Goal: Task Accomplishment & Management: Manage account settings

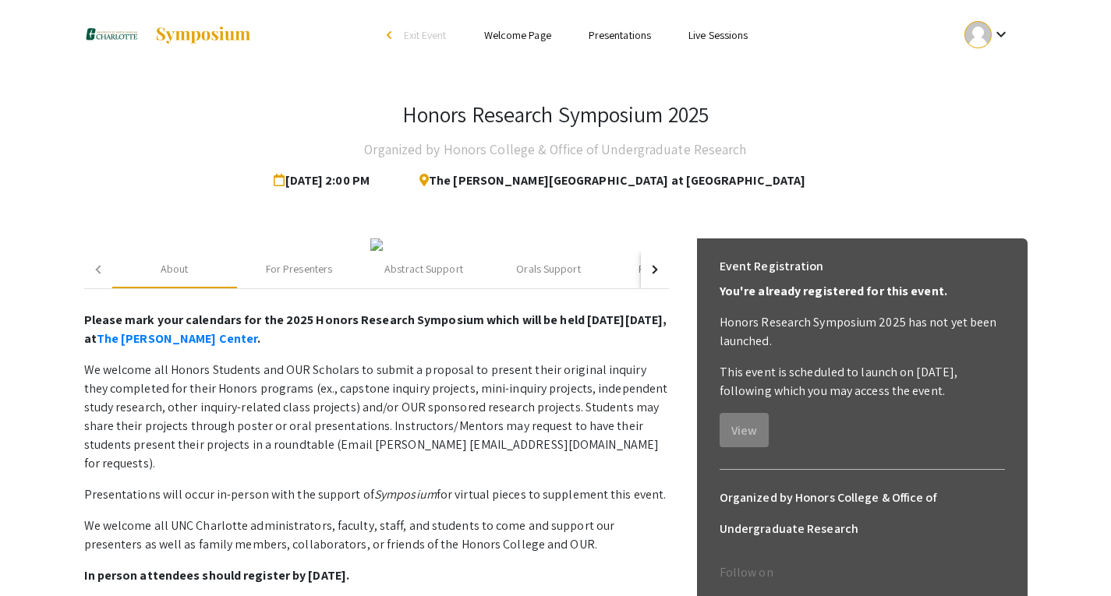
click at [628, 34] on link "Presentations" at bounding box center [619, 35] width 62 height 14
click at [986, 23] on div at bounding box center [977, 34] width 27 height 27
click at [1009, 105] on button "My Submissions" at bounding box center [997, 114] width 96 height 37
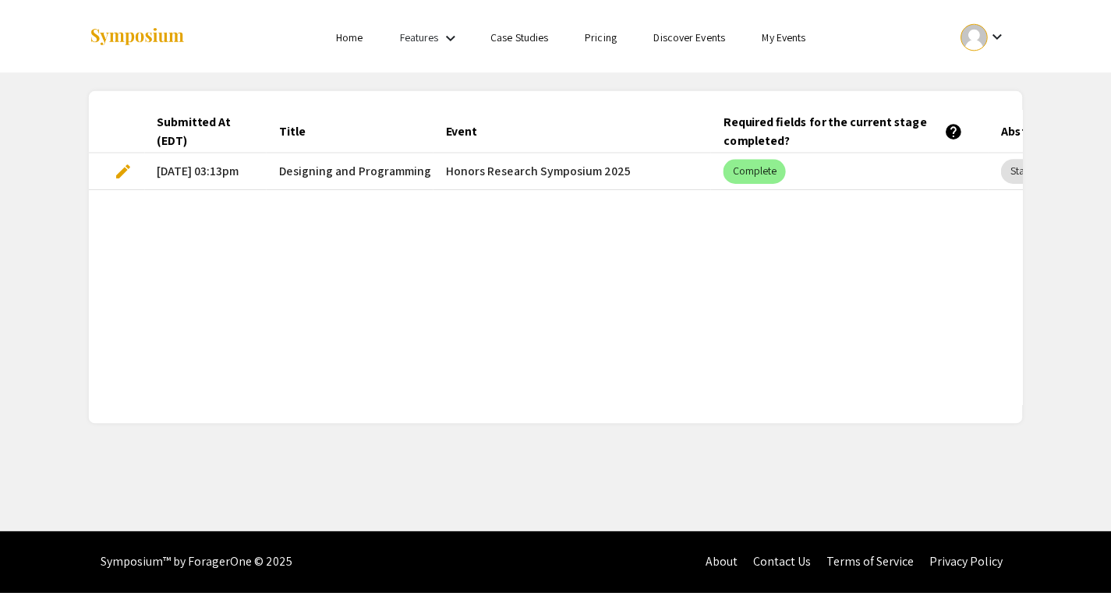
scroll to position [0, 246]
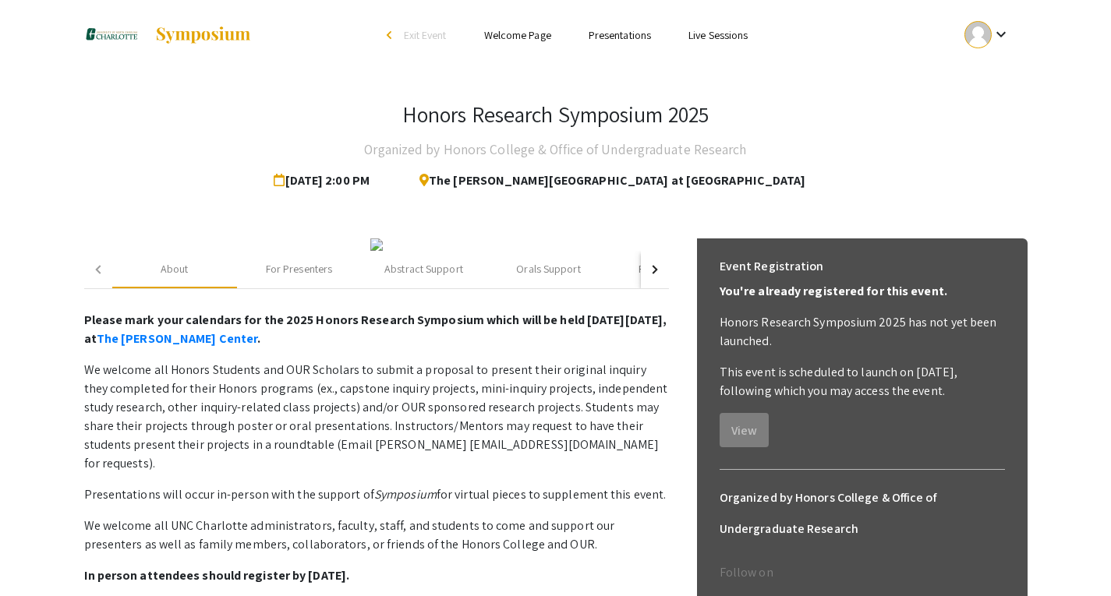
click at [608, 34] on link "Presentations" at bounding box center [619, 35] width 62 height 14
click at [742, 30] on link "Live Sessions" at bounding box center [717, 35] width 59 height 14
click at [1008, 27] on mat-icon "keyboard_arrow_down" at bounding box center [1000, 34] width 19 height 19
click at [993, 158] on button "Sign out" at bounding box center [997, 151] width 96 height 37
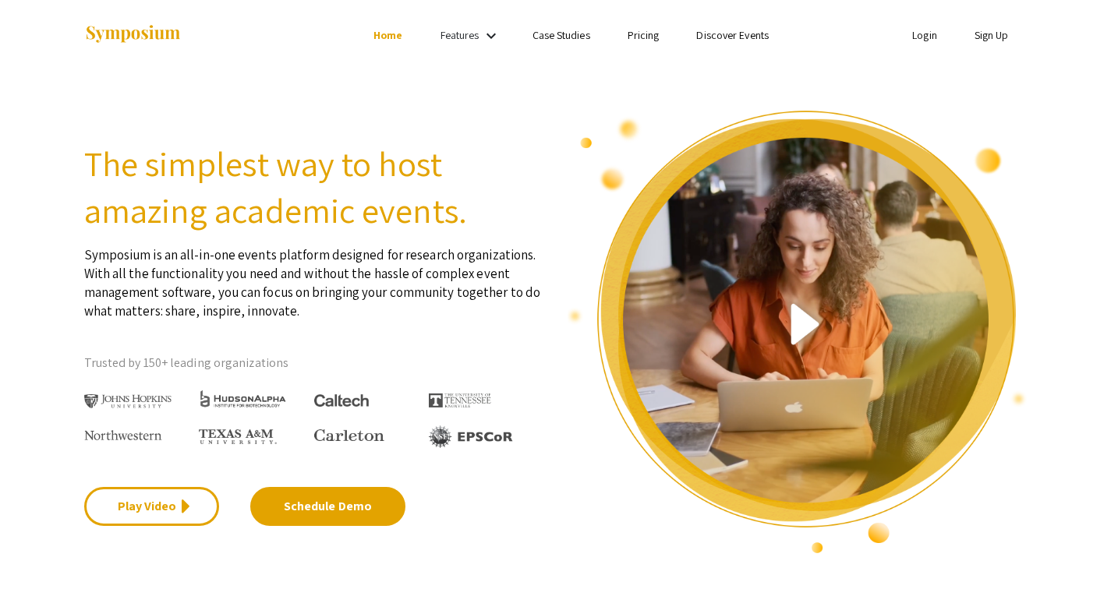
click at [919, 41] on link "Login" at bounding box center [924, 35] width 25 height 14
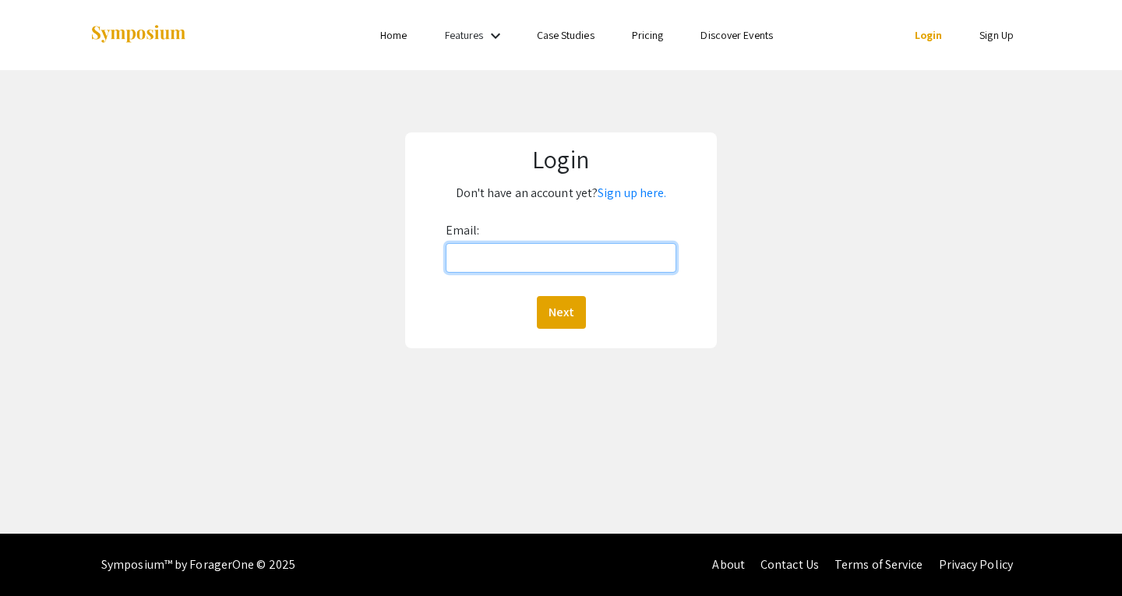
click at [581, 246] on input "Email:" at bounding box center [562, 258] width 232 height 30
type input "[EMAIL_ADDRESS][DOMAIN_NAME]"
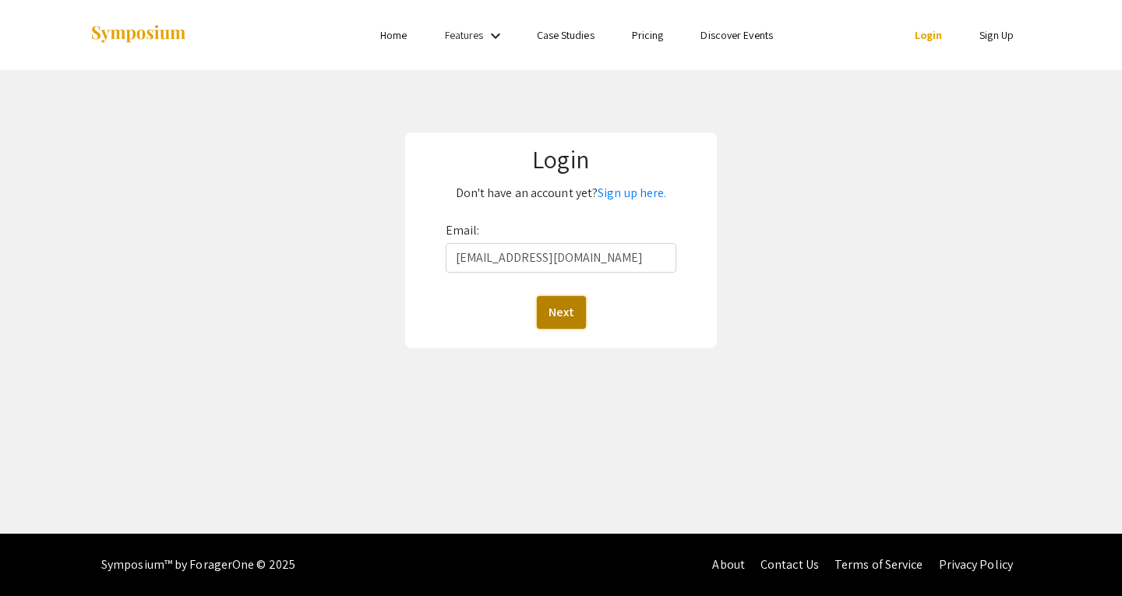
click at [567, 302] on button "Next" at bounding box center [561, 312] width 49 height 33
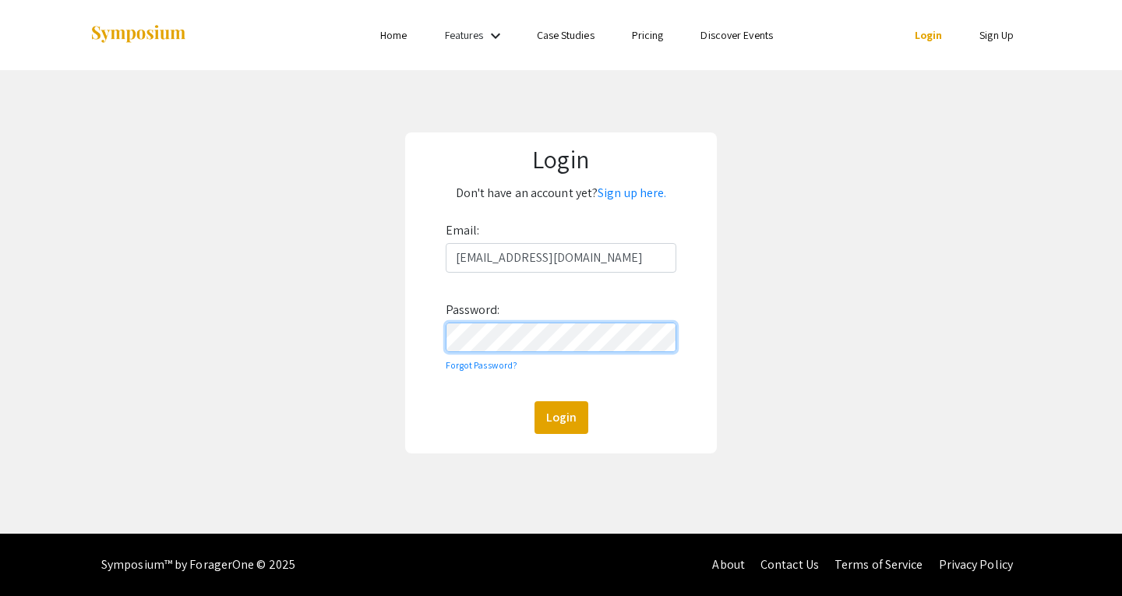
click at [535, 401] on button "Login" at bounding box center [562, 417] width 54 height 33
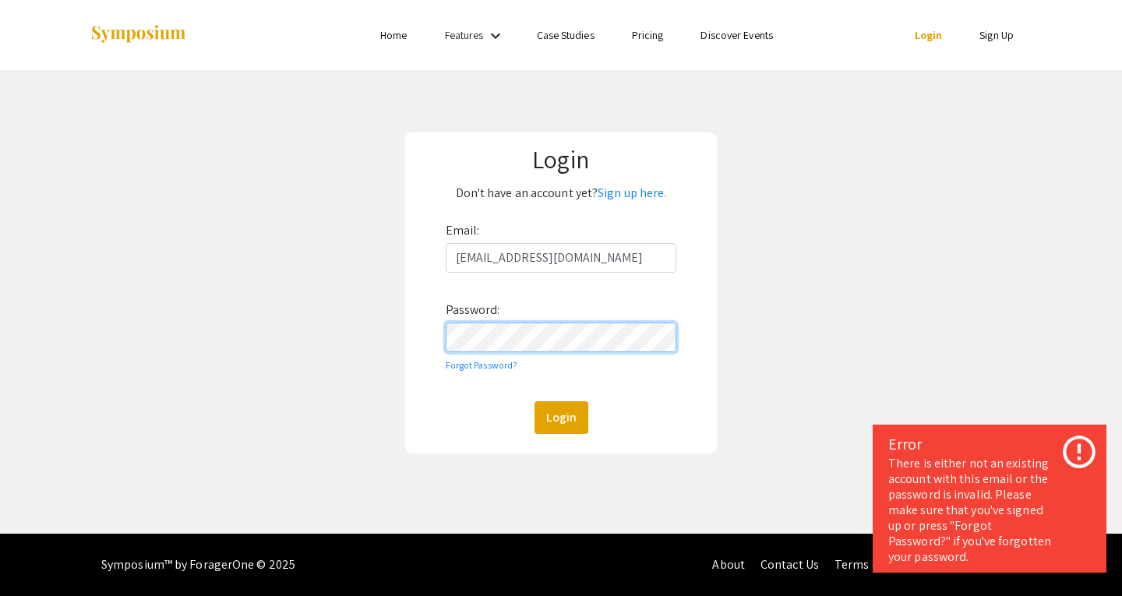
click at [384, 327] on div "Login Don't have an account yet? Sign up here. Email: [EMAIL_ADDRESS][DOMAIN_NA…" at bounding box center [561, 293] width 1146 height 446
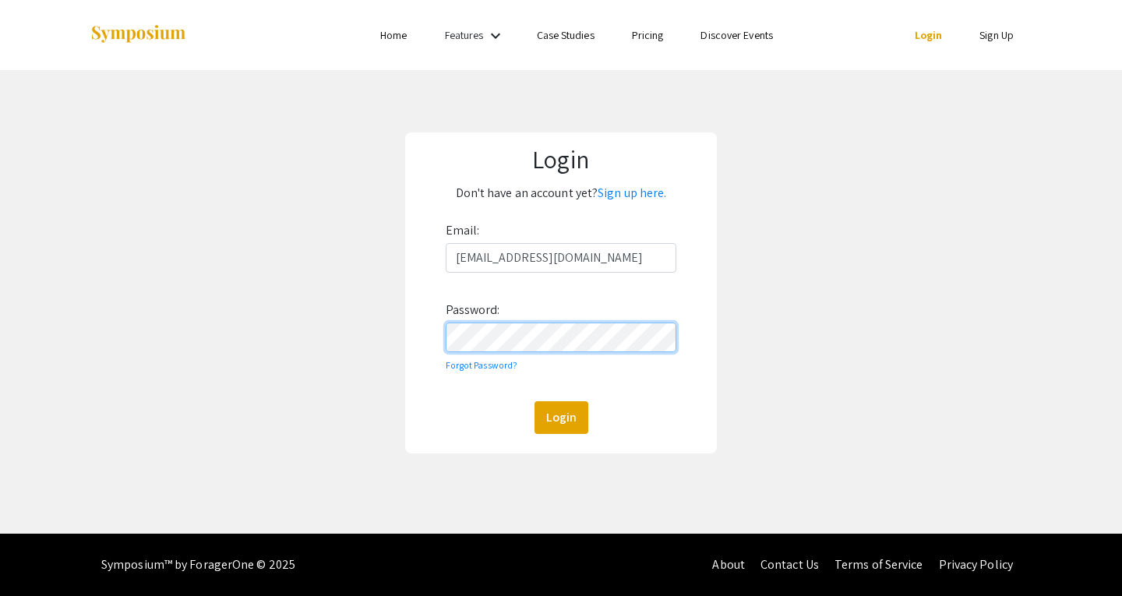
click at [535, 401] on button "Login" at bounding box center [562, 417] width 54 height 33
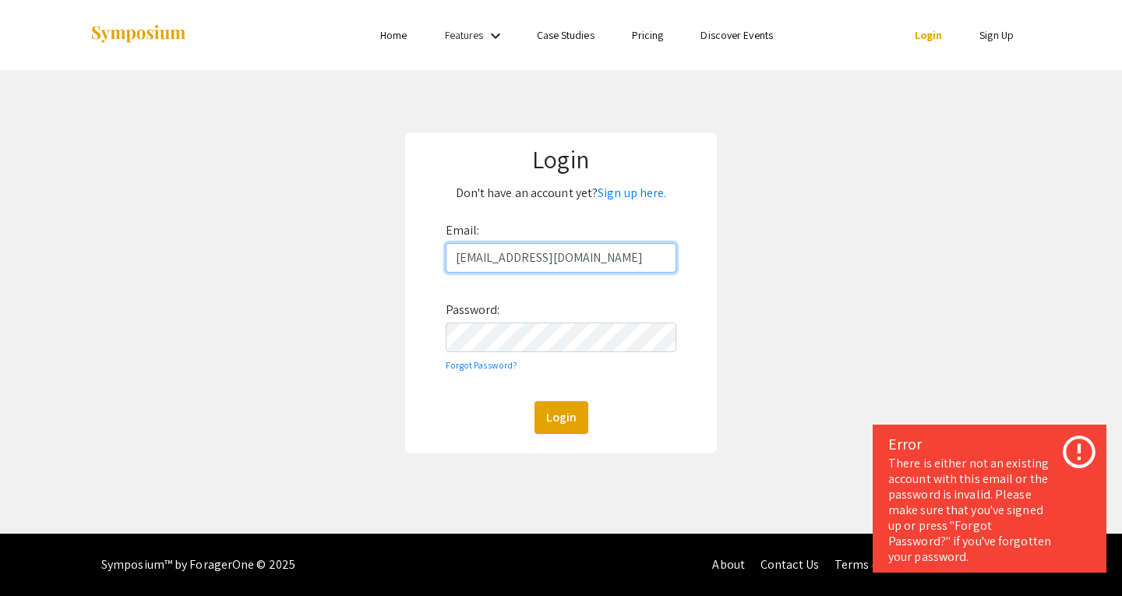
drag, startPoint x: 618, startPoint y: 263, endPoint x: 345, endPoint y: 211, distance: 277.6
click at [345, 211] on div "Login Don't have an account yet? Sign up here. Email: [EMAIL_ADDRESS][DOMAIN_NA…" at bounding box center [561, 293] width 1146 height 446
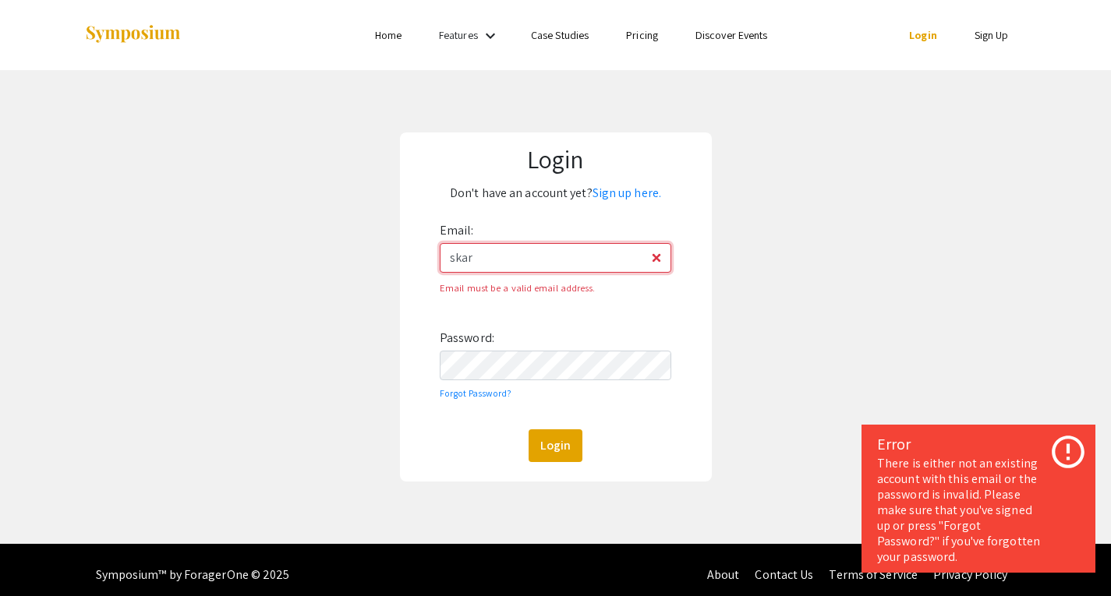
type input "[EMAIL_ADDRESS][DOMAIN_NAME]"
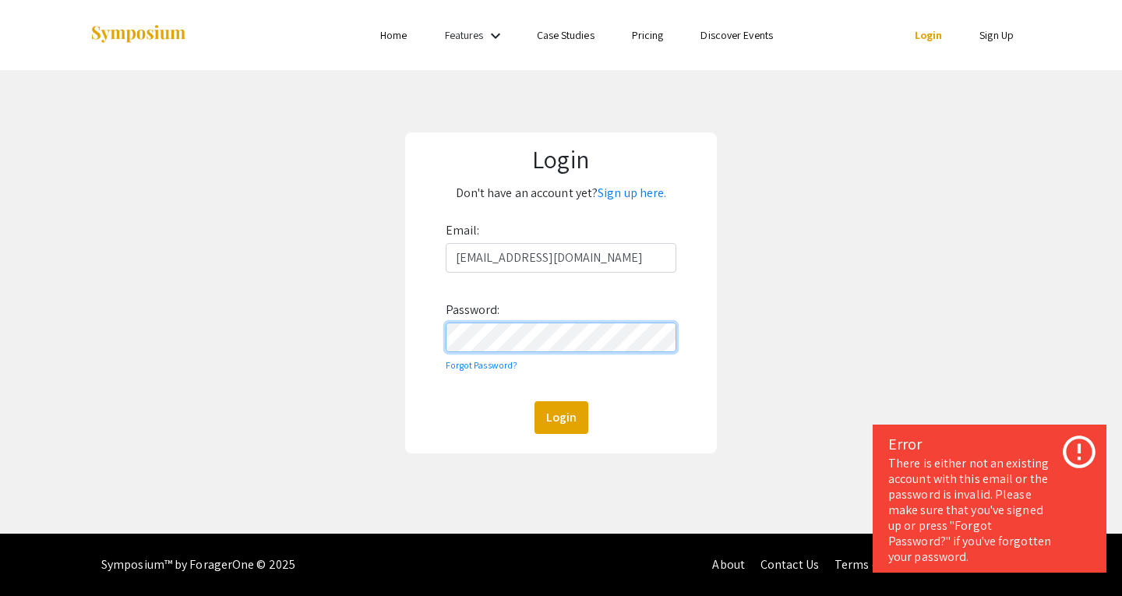
click at [341, 323] on div "Login Don't have an account yet? Sign up here. Email: [EMAIL_ADDRESS][DOMAIN_NA…" at bounding box center [561, 293] width 1146 height 446
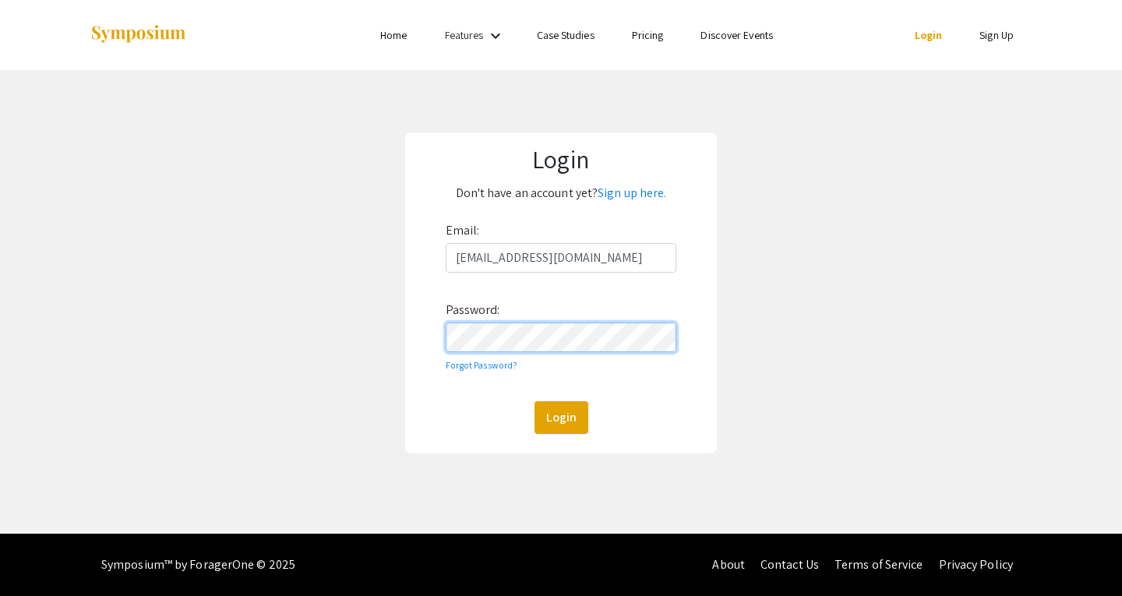
click at [535, 401] on button "Login" at bounding box center [562, 417] width 54 height 33
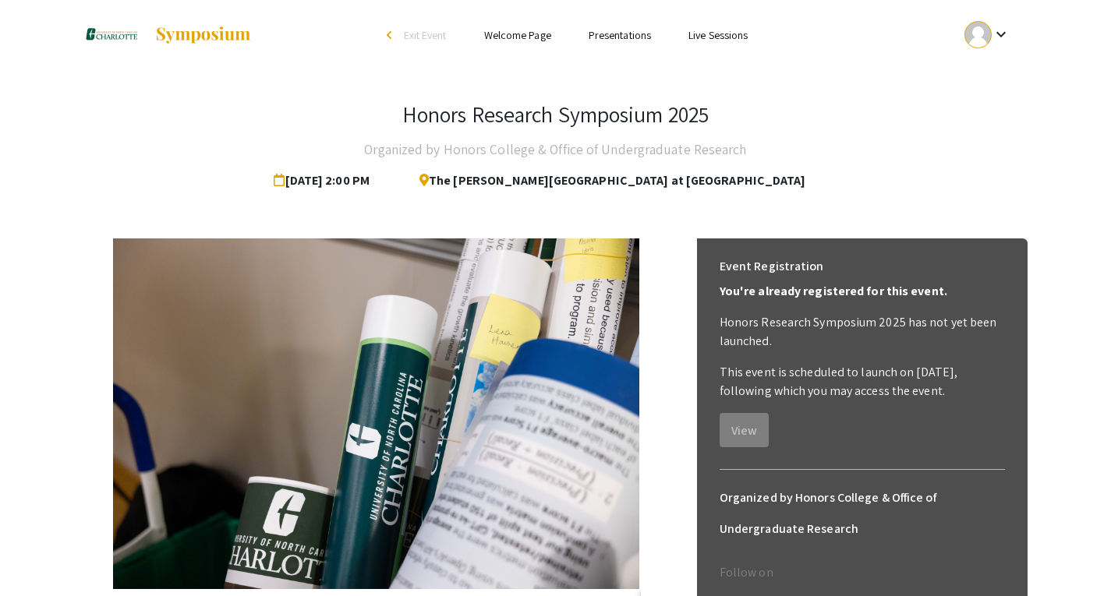
click at [510, 41] on link "Welcome Page" at bounding box center [517, 35] width 67 height 14
drag, startPoint x: 403, startPoint y: 108, endPoint x: 746, endPoint y: 89, distance: 343.5
